Goal: Register for event/course

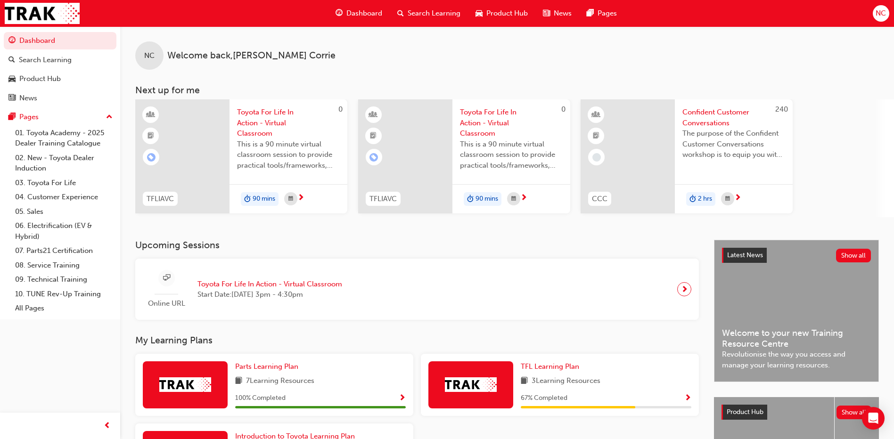
click at [279, 286] on span "Toyota For Life In Action - Virtual Classroom" at bounding box center [269, 284] width 145 height 11
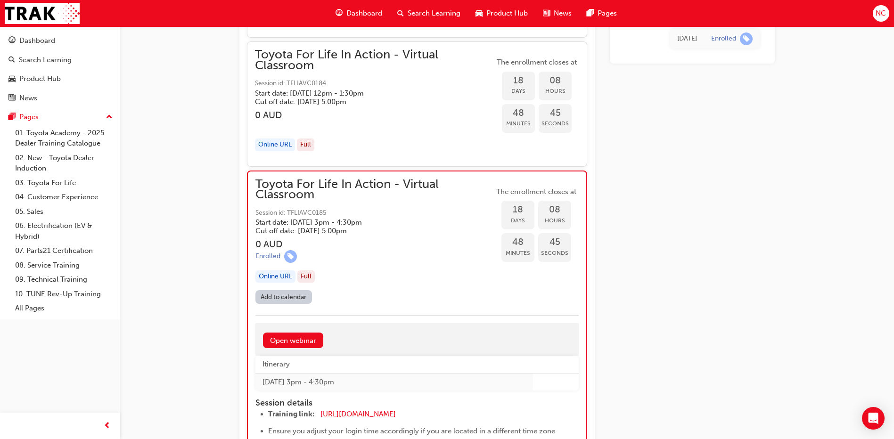
scroll to position [3529, 0]
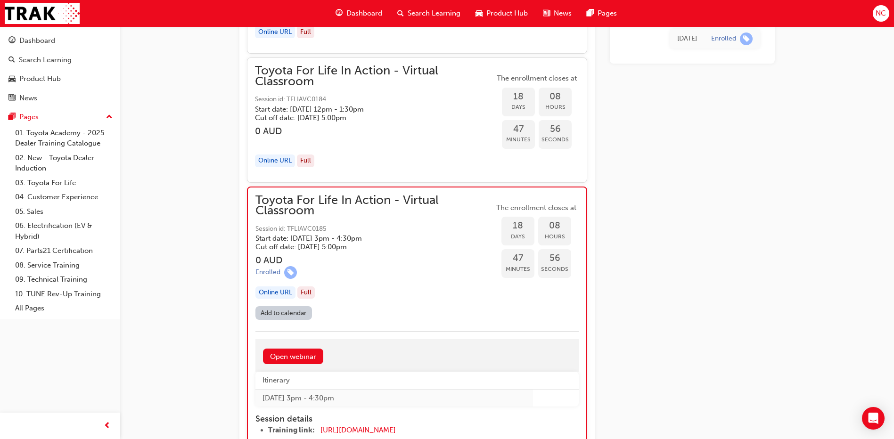
drag, startPoint x: 256, startPoint y: 196, endPoint x: 321, endPoint y: 212, distance: 67.0
click at [321, 212] on span "Toyota For Life In Action - Virtual Classroom" at bounding box center [374, 205] width 238 height 21
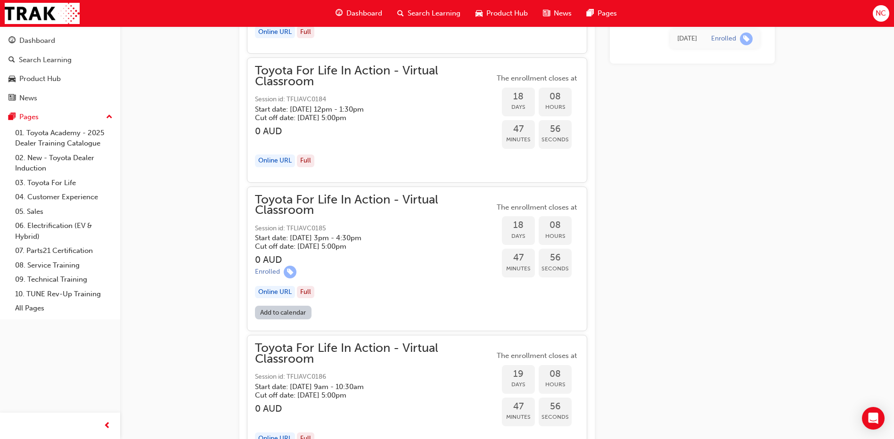
click at [317, 210] on span "Toyota For Life In Action - Virtual Classroom" at bounding box center [374, 205] width 239 height 21
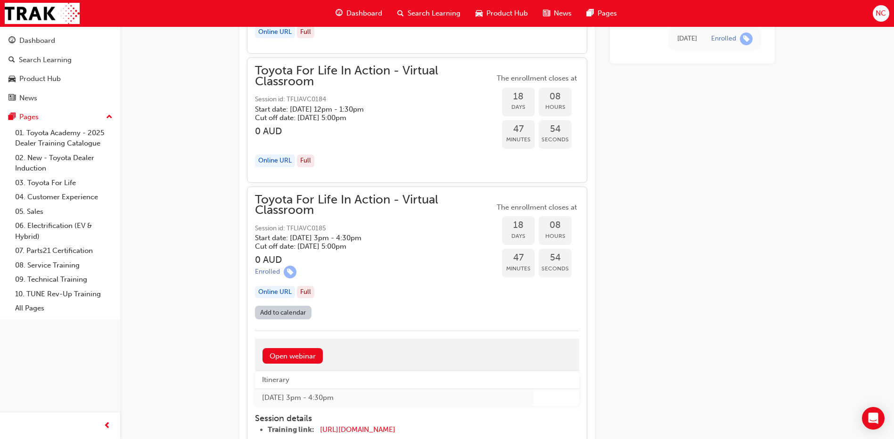
drag, startPoint x: 317, startPoint y: 207, endPoint x: 266, endPoint y: 197, distance: 51.5
click at [266, 197] on span "Toyota For Life In Action - Virtual Classroom" at bounding box center [374, 205] width 239 height 21
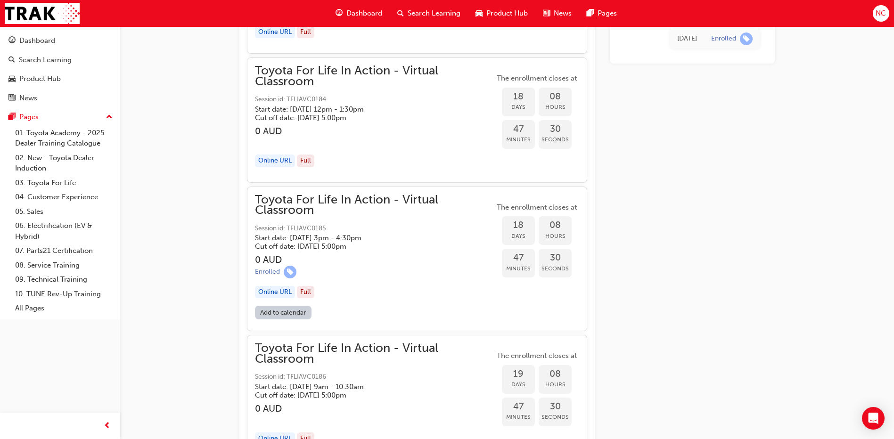
click at [299, 211] on span "Toyota For Life In Action - Virtual Classroom" at bounding box center [374, 205] width 239 height 21
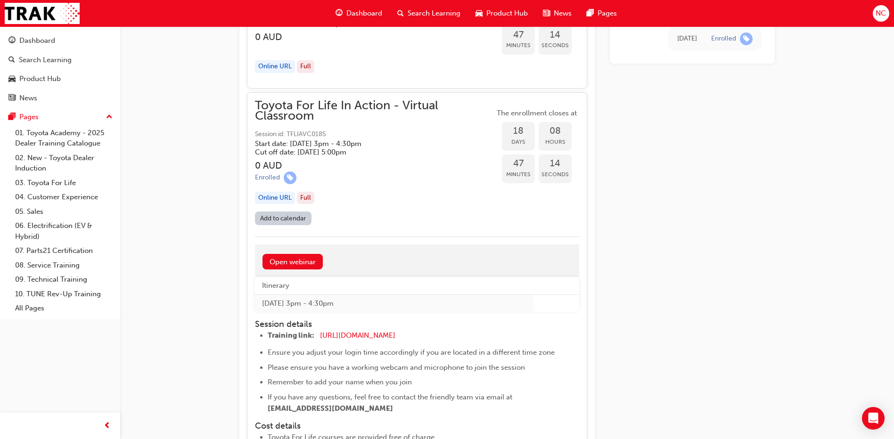
scroll to position [3576, 0]
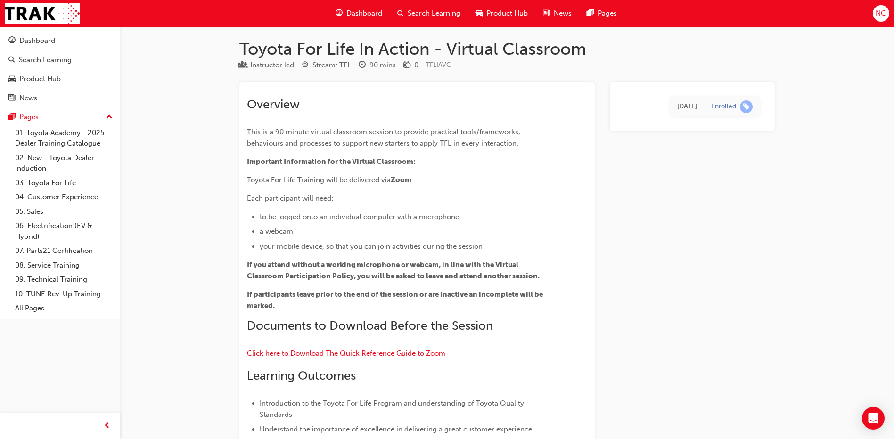
scroll to position [0, 0]
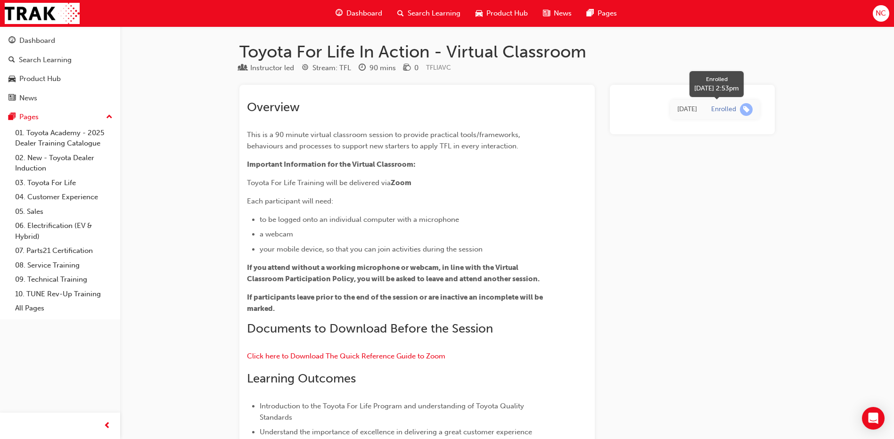
click at [748, 110] on span "learningRecordVerb_ENROLL-icon" at bounding box center [746, 109] width 13 height 13
click at [42, 38] on div "Dashboard" at bounding box center [37, 40] width 36 height 11
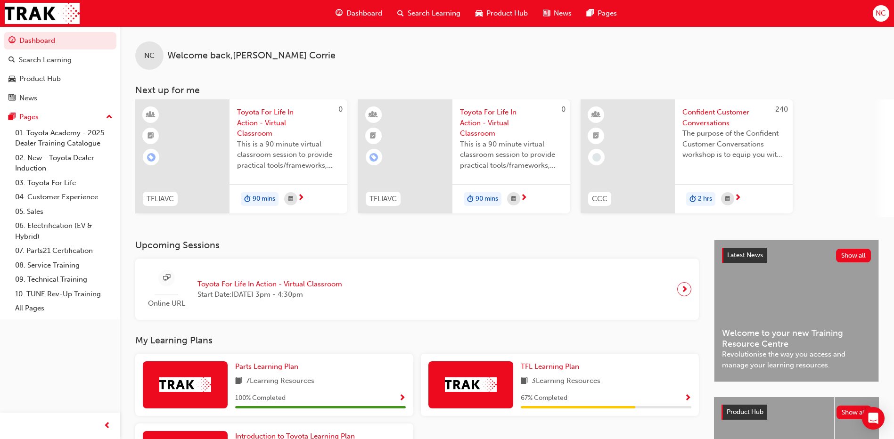
click at [684, 289] on span "next-icon" at bounding box center [684, 289] width 7 height 13
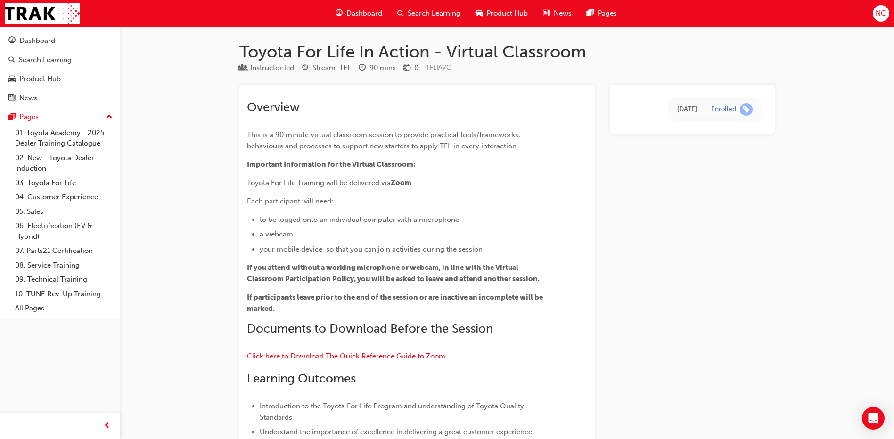
click at [687, 111] on div "[DATE]" at bounding box center [687, 109] width 20 height 11
click at [745, 111] on span "learningRecordVerb_ENROLL-icon" at bounding box center [746, 109] width 13 height 13
click at [687, 109] on div "[DATE]" at bounding box center [687, 109] width 20 height 11
click at [36, 46] on div "Dashboard" at bounding box center [37, 40] width 36 height 11
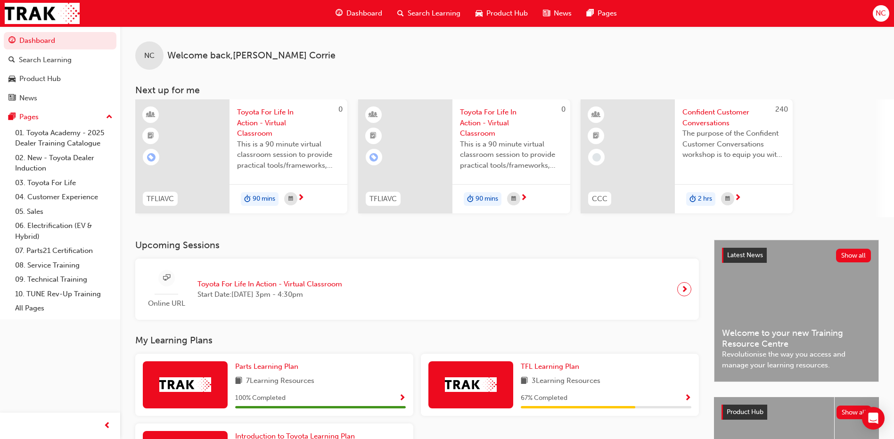
click at [173, 285] on div "Online URL" at bounding box center [166, 289] width 47 height 39
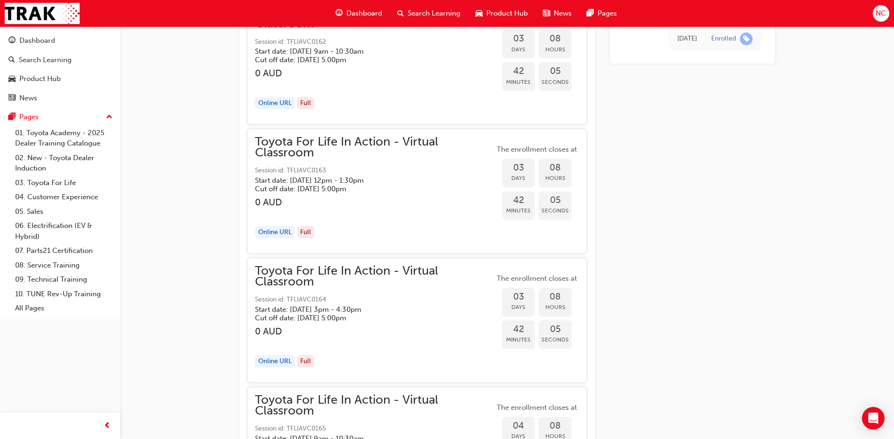
scroll to position [559, 0]
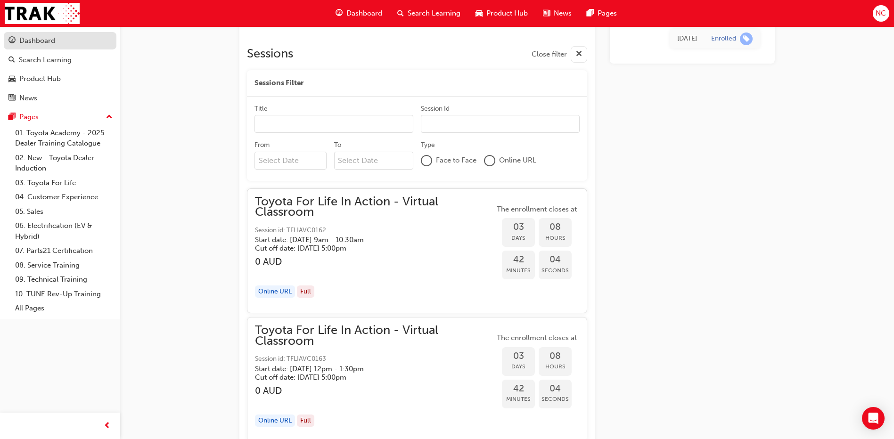
click at [65, 44] on div "Dashboard" at bounding box center [59, 41] width 103 height 12
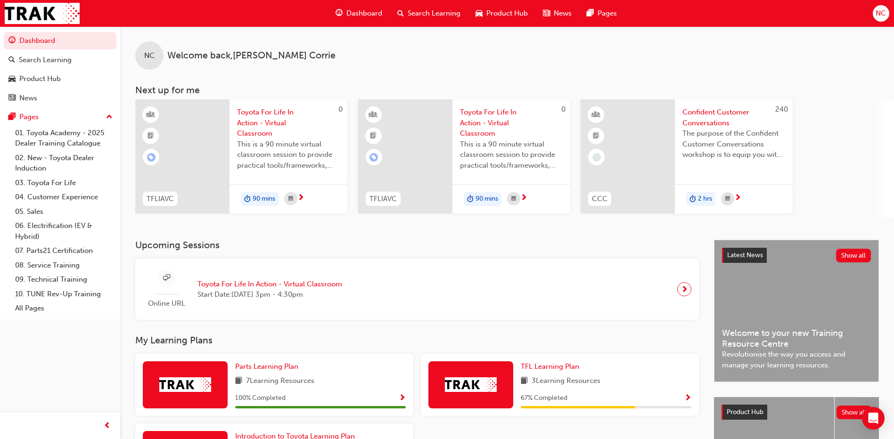
click at [282, 283] on span "Toyota For Life In Action - Virtual Classroom" at bounding box center [269, 284] width 145 height 11
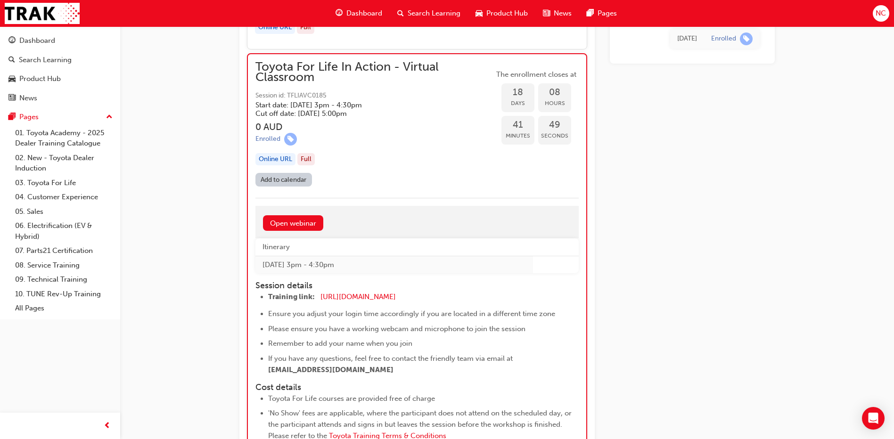
scroll to position [3622, 0]
